Goal: Task Accomplishment & Management: Manage account settings

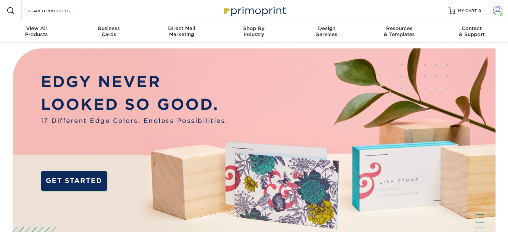
click at [495, 12] on span at bounding box center [497, 10] width 9 height 9
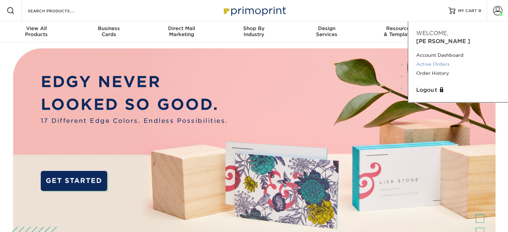
click at [429, 60] on link "Active Orders" at bounding box center [458, 64] width 84 height 9
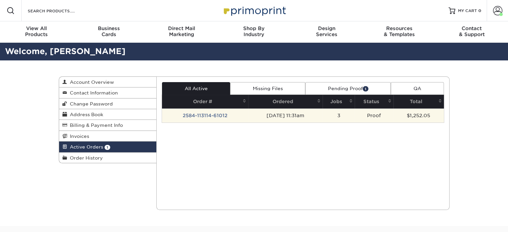
click at [215, 117] on td "2584-113114-61012" at bounding box center [205, 116] width 86 height 14
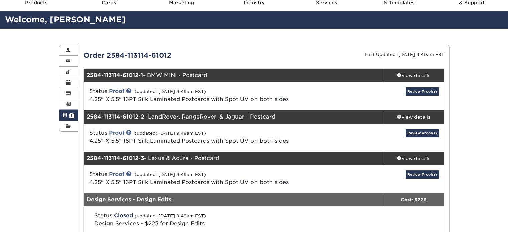
scroll to position [32, 0]
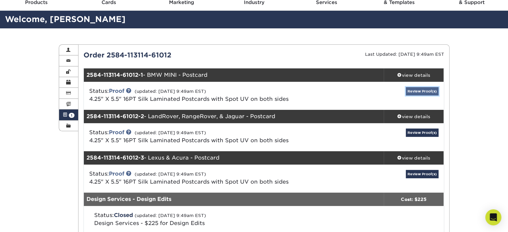
click at [416, 93] on link "Review Proof(s)" at bounding box center [422, 91] width 33 height 8
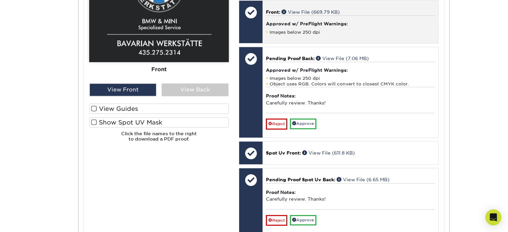
scroll to position [286, 0]
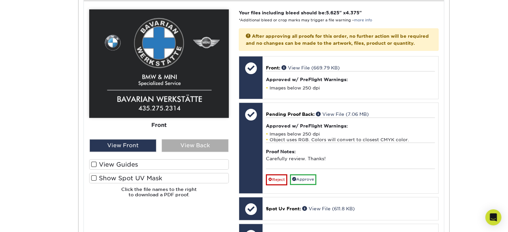
click at [203, 147] on div "View Back" at bounding box center [195, 145] width 67 height 13
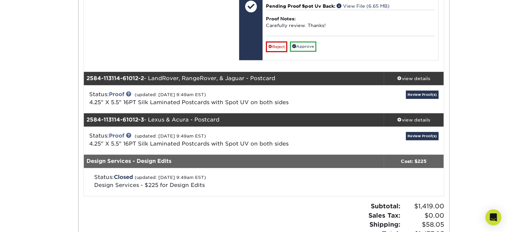
scroll to position [516, 0]
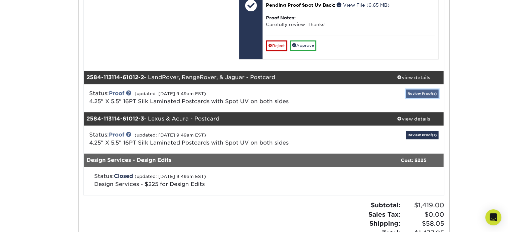
click at [421, 98] on link "Review Proof(s)" at bounding box center [422, 93] width 33 height 8
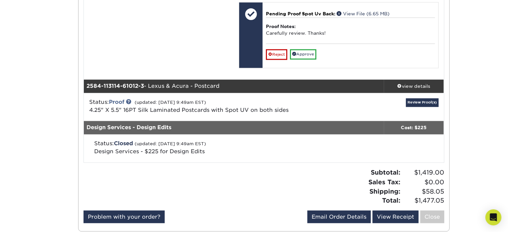
scroll to position [1088, 0]
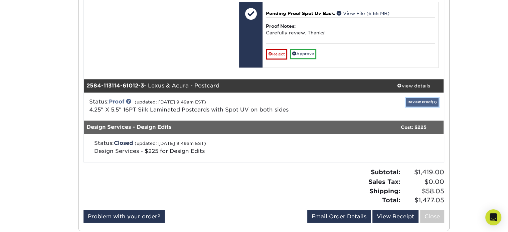
click at [428, 106] on link "Review Proof(s)" at bounding box center [422, 102] width 33 height 8
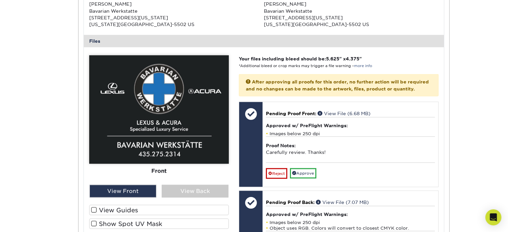
scroll to position [1315, 0]
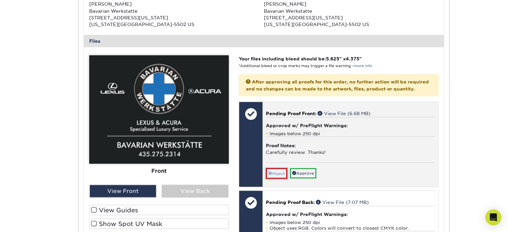
click at [278, 179] on link "Reject" at bounding box center [276, 173] width 21 height 11
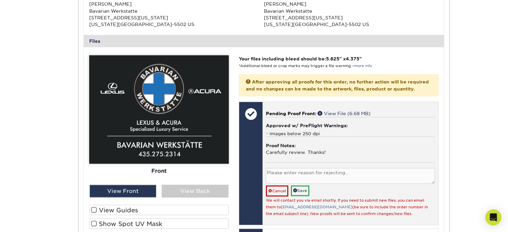
click at [278, 184] on textarea at bounding box center [350, 176] width 169 height 16
type textarea "P"
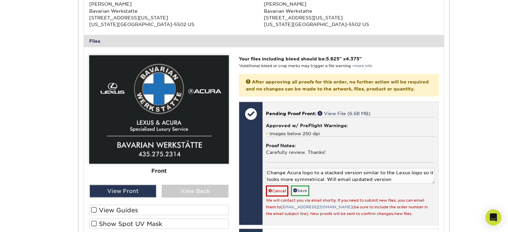
click at [393, 184] on textarea "Change Acura logo to a stacked version similar to the Lexus logo so it looks mo…" at bounding box center [350, 176] width 169 height 16
type textarea "Change Acura logo to a stacked version similar to the Lexus logo so it looks mo…"
click at [300, 196] on link "Save" at bounding box center [300, 191] width 18 height 10
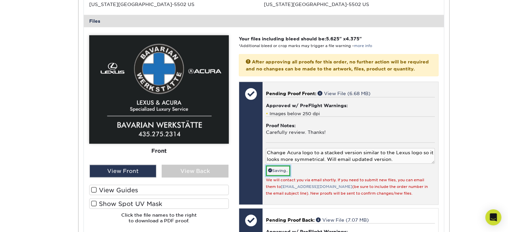
scroll to position [1335, 0]
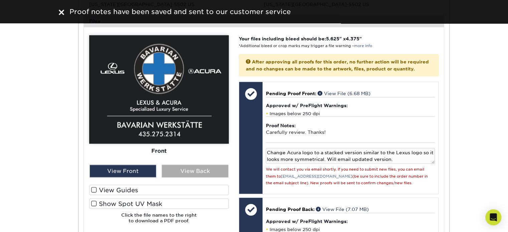
click at [198, 178] on div "View Back" at bounding box center [195, 171] width 67 height 13
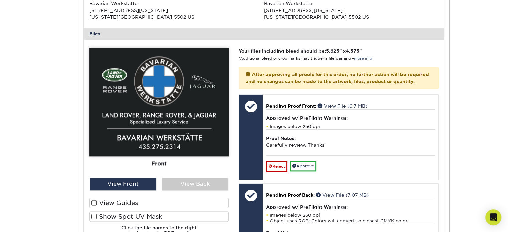
scroll to position [742, 0]
click at [192, 189] on div "View Back" at bounding box center [195, 184] width 67 height 13
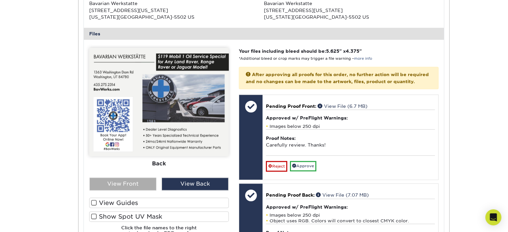
click at [127, 188] on div "View Front" at bounding box center [122, 184] width 67 height 13
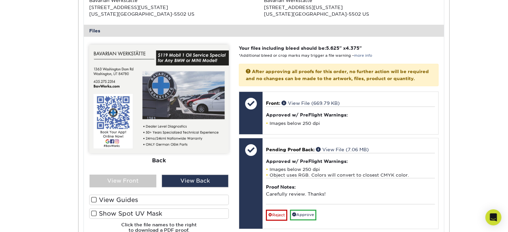
scroll to position [307, 0]
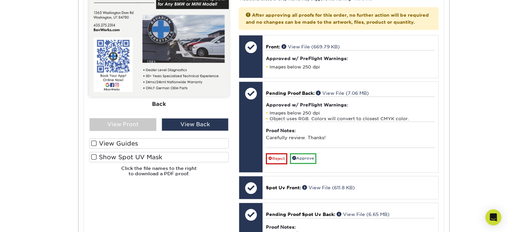
click at [93, 156] on span at bounding box center [94, 157] width 6 height 6
click at [0, 0] on input "Show Spot UV Mask" at bounding box center [0, 0] width 0 height 0
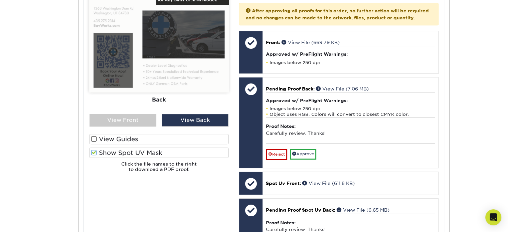
scroll to position [311, 0]
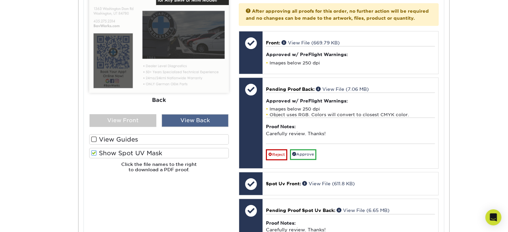
click at [194, 125] on div "View Back" at bounding box center [195, 120] width 67 height 13
click at [191, 122] on div "View Back" at bounding box center [195, 120] width 67 height 13
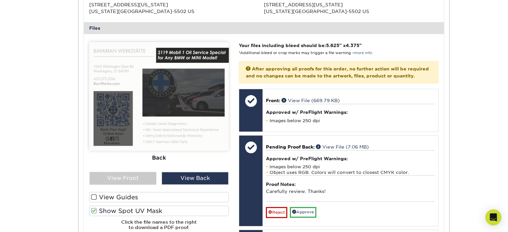
scroll to position [252, 0]
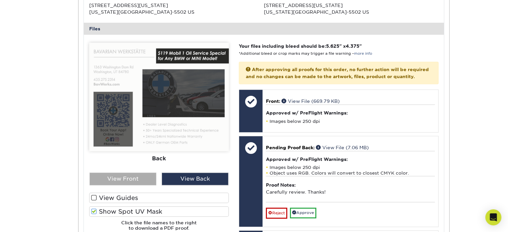
click at [123, 182] on div "View Front" at bounding box center [122, 179] width 67 height 13
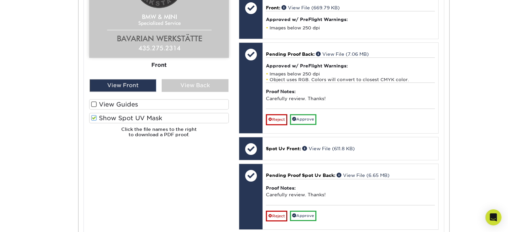
scroll to position [356, 0]
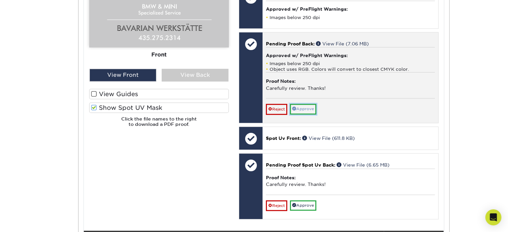
click at [306, 114] on link "Approve" at bounding box center [303, 109] width 26 height 10
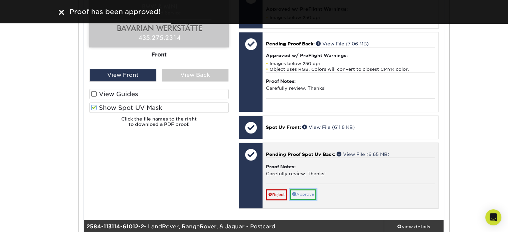
click at [307, 200] on link "Approve" at bounding box center [303, 194] width 26 height 10
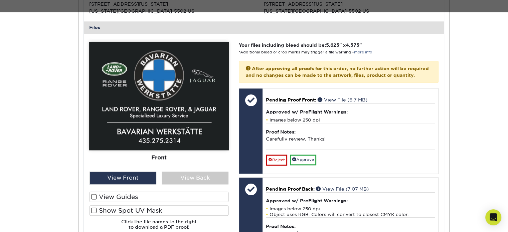
scroll to position [725, 0]
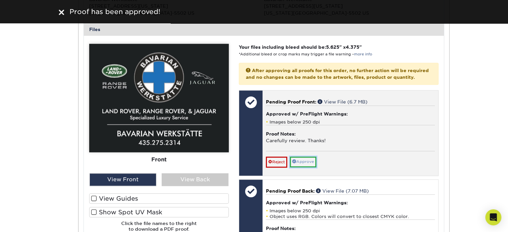
click at [310, 167] on link "Approve" at bounding box center [303, 162] width 26 height 10
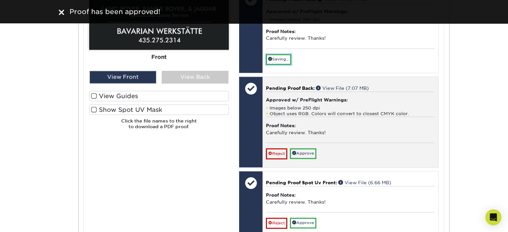
scroll to position [828, 0]
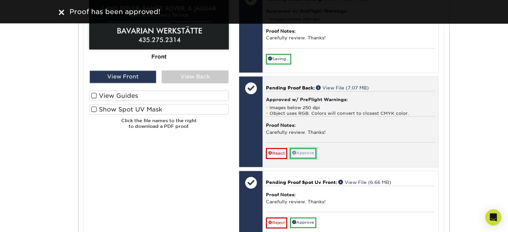
click at [306, 158] on link "Approve" at bounding box center [303, 153] width 26 height 10
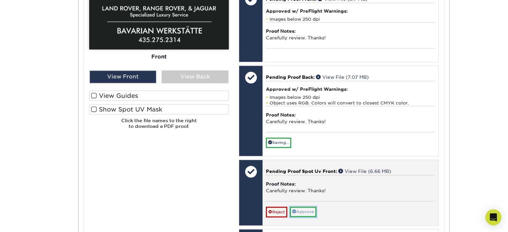
click at [307, 217] on link "Approve" at bounding box center [303, 212] width 26 height 10
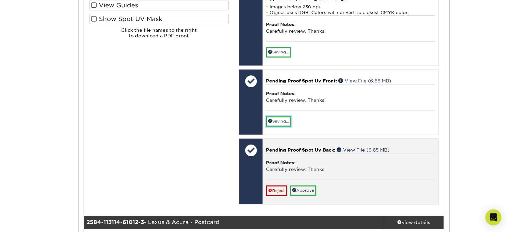
scroll to position [919, 0]
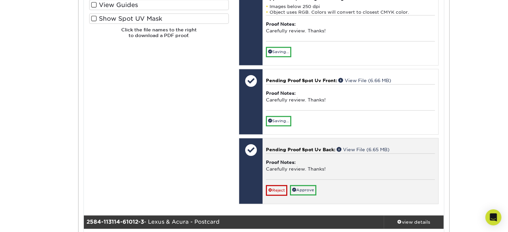
click at [298, 204] on div "Pending Proof Spot Uv Back: View File (6.65 MB) Proof Notes: Carefully review. …" at bounding box center [349, 170] width 175 height 65
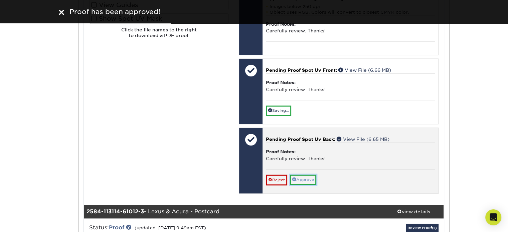
click at [302, 191] on div "Pending Proof Spot Uv Back: View File (6.65 MB) Proof Notes: Carefully review. …" at bounding box center [349, 160] width 175 height 65
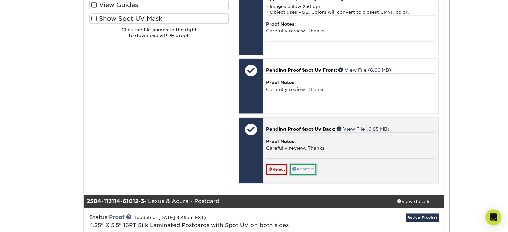
click at [304, 174] on link "Approve" at bounding box center [303, 169] width 26 height 10
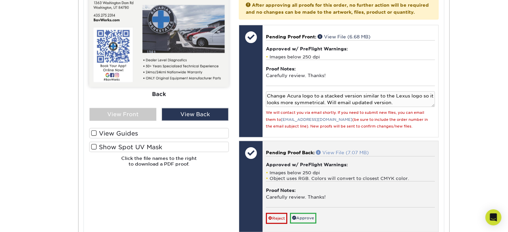
scroll to position [1327, 0]
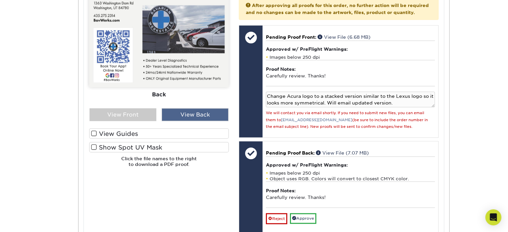
click at [183, 121] on div "View Back" at bounding box center [195, 115] width 67 height 13
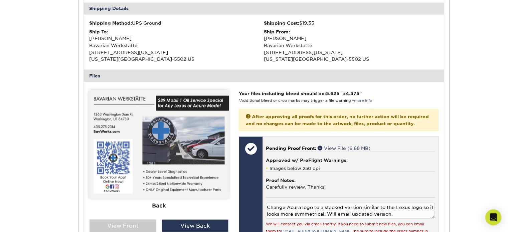
scroll to position [1226, 0]
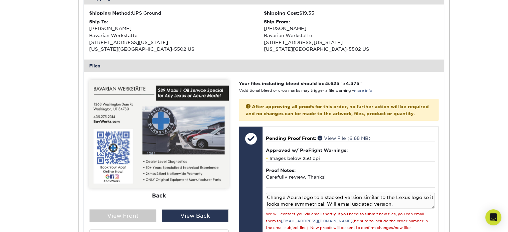
drag, startPoint x: 358, startPoint y: 57, endPoint x: 475, endPoint y: 27, distance: 120.8
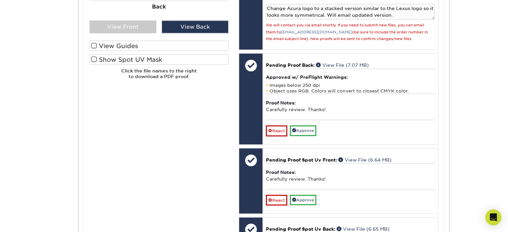
scroll to position [1415, 0]
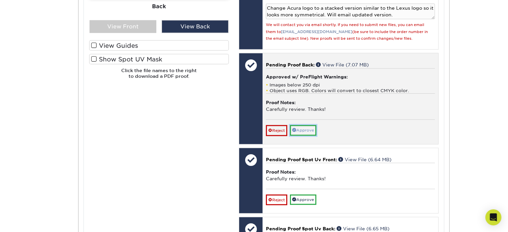
click at [308, 136] on link "Approve" at bounding box center [303, 130] width 26 height 10
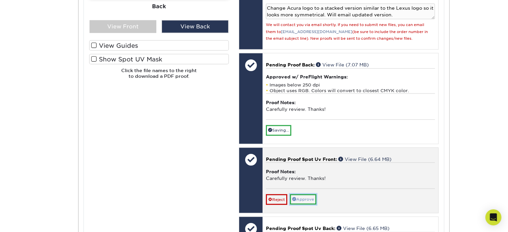
click at [301, 205] on link "Approve" at bounding box center [303, 199] width 26 height 10
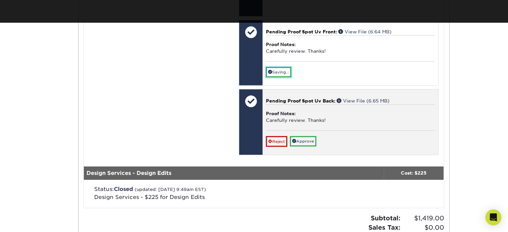
scroll to position [1532, 0]
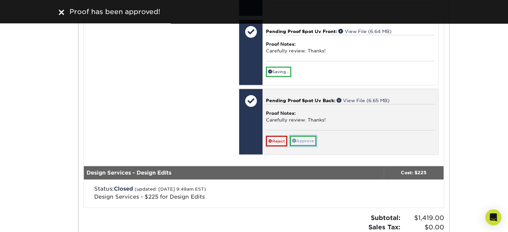
click at [308, 146] on link "Approve" at bounding box center [303, 141] width 26 height 10
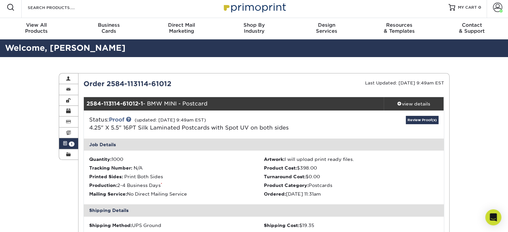
scroll to position [0, 0]
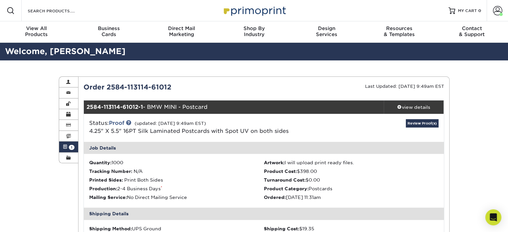
drag, startPoint x: 108, startPoint y: 86, endPoint x: 170, endPoint y: 87, distance: 62.5
click at [170, 87] on div "Order 2584-113114-61012" at bounding box center [170, 87] width 185 height 10
copy div "2584-113114-61012"
